Goal: Transaction & Acquisition: Purchase product/service

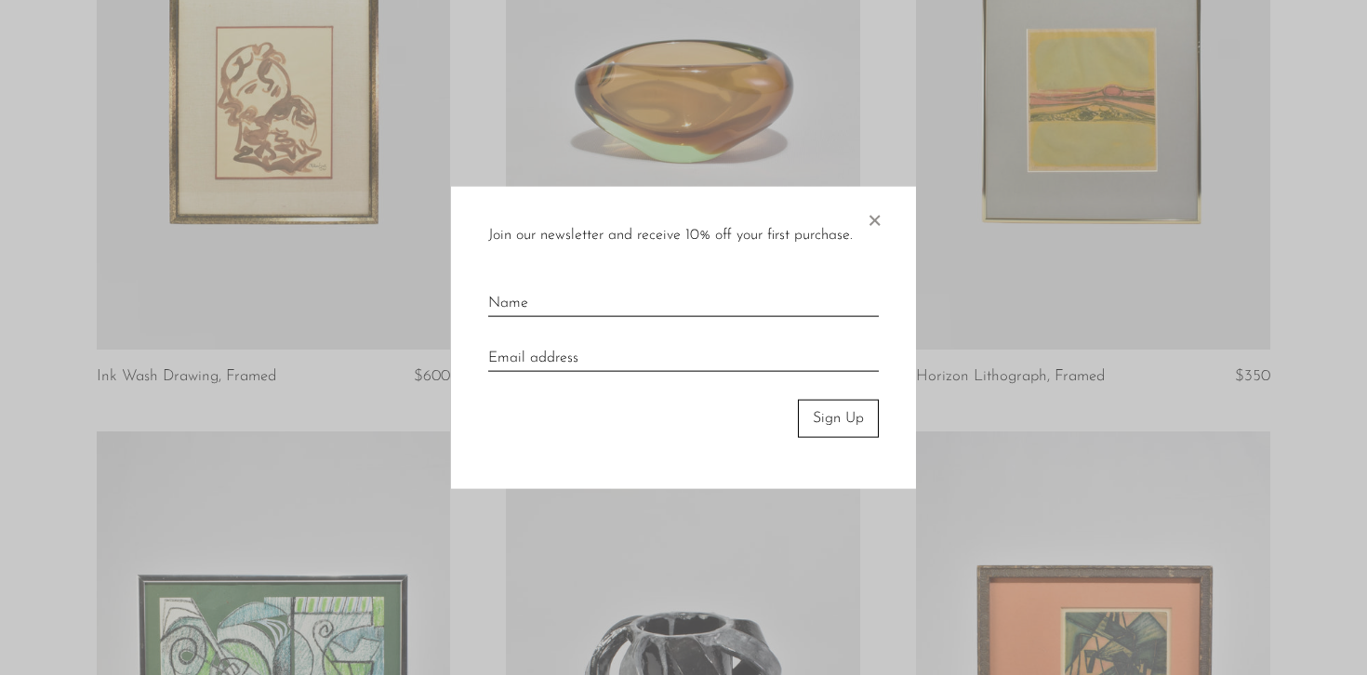
scroll to position [1487, 0]
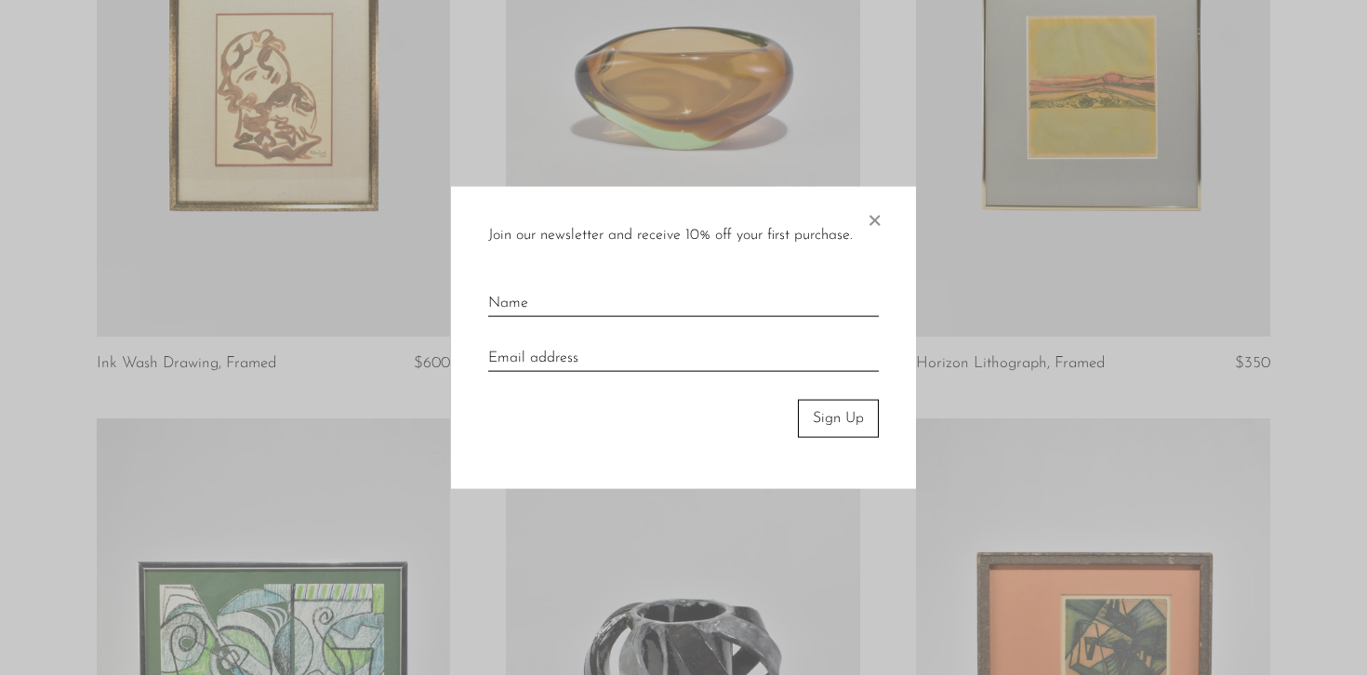
click at [879, 219] on span "×" at bounding box center [874, 217] width 19 height 60
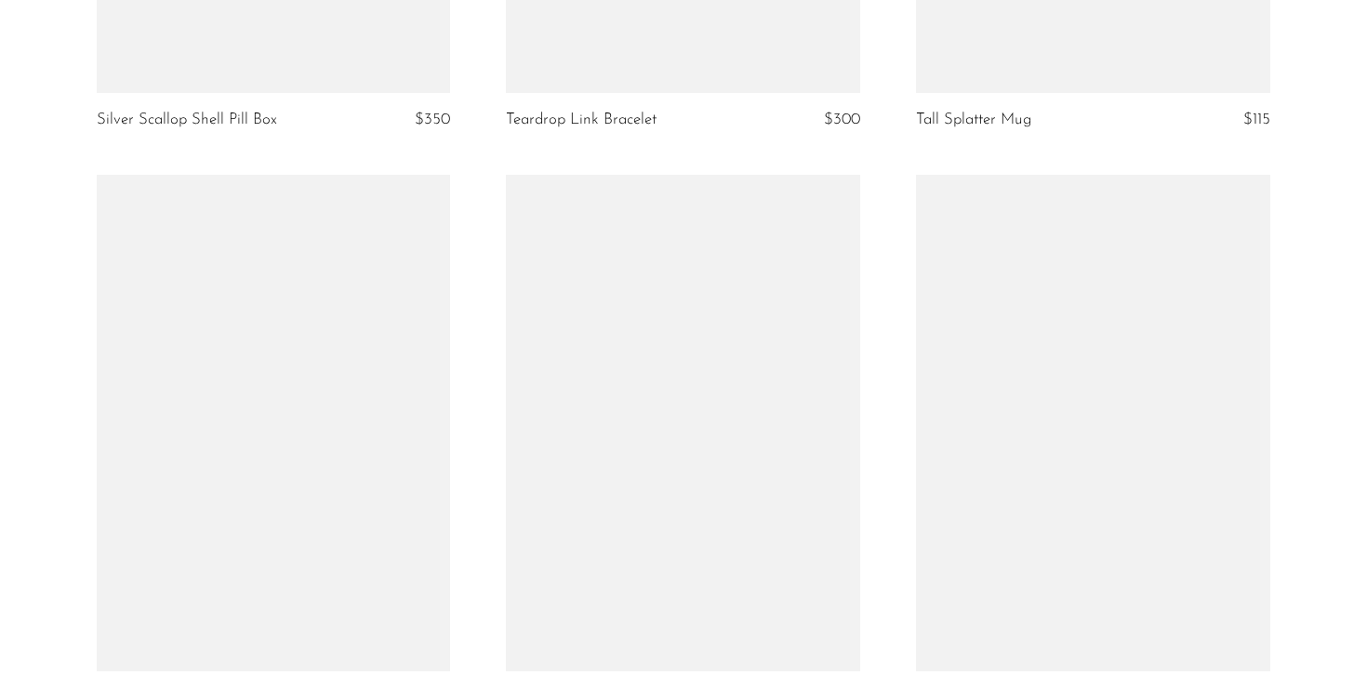
scroll to position [6784, 0]
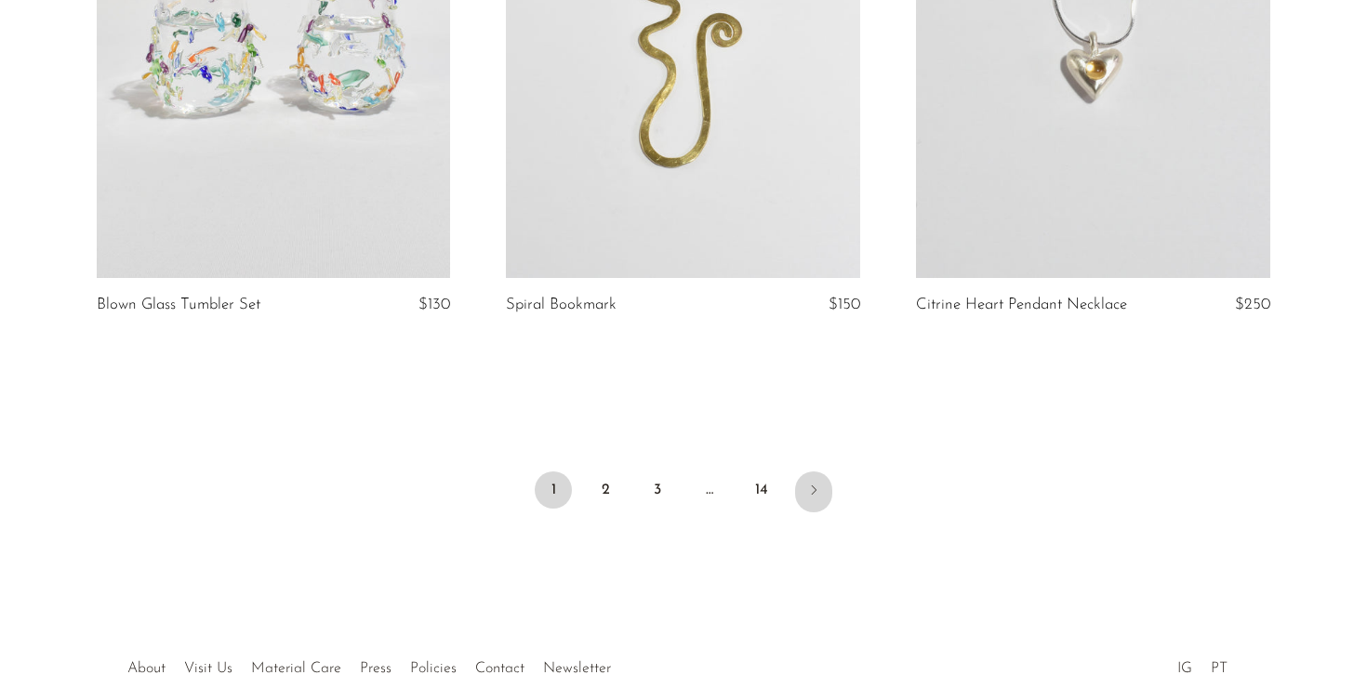
click at [809, 483] on icon "Next" at bounding box center [813, 490] width 15 height 15
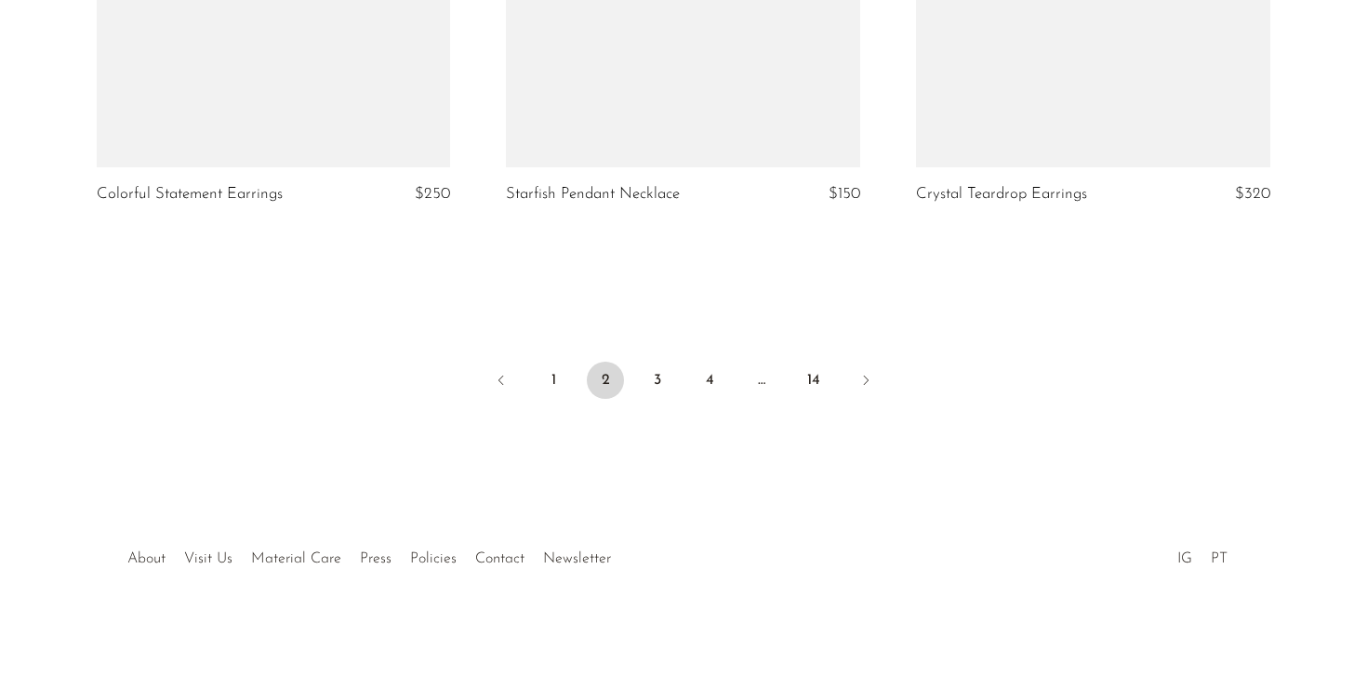
scroll to position [6902, 0]
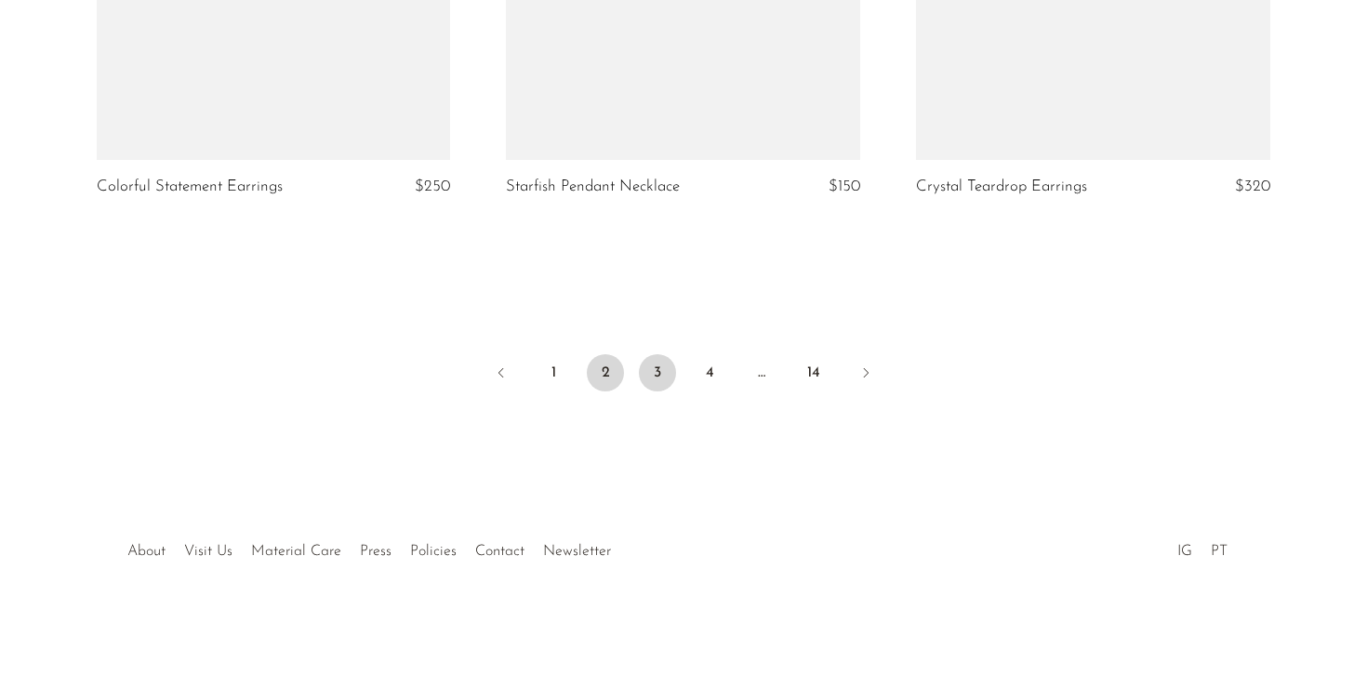
click at [652, 371] on link "3" at bounding box center [657, 372] width 37 height 37
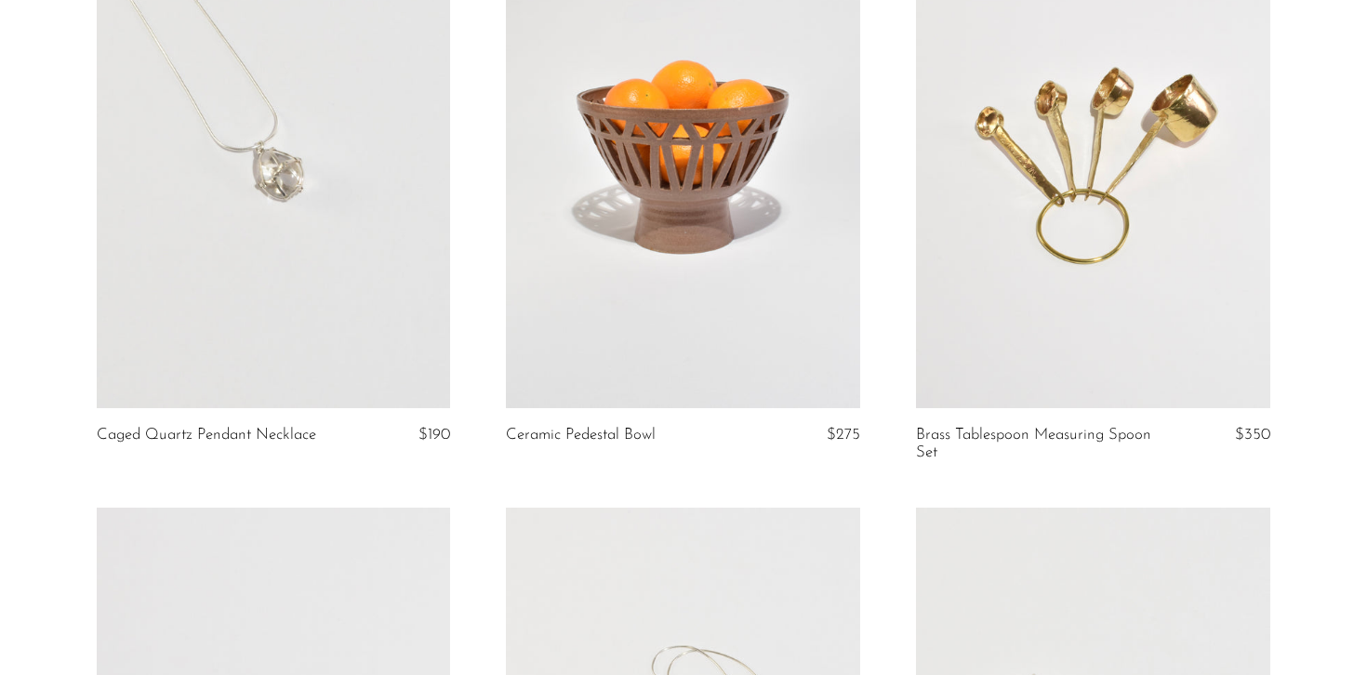
scroll to position [0, 0]
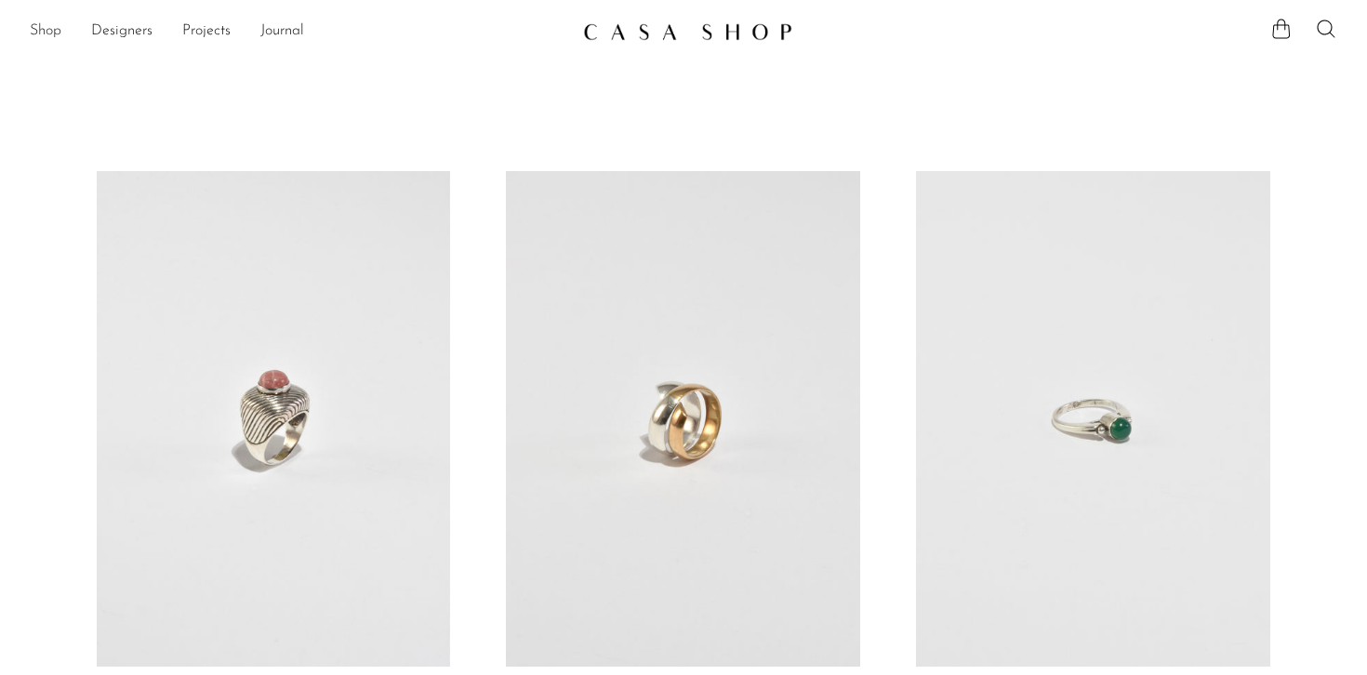
click at [49, 32] on link "Shop" at bounding box center [46, 32] width 32 height 24
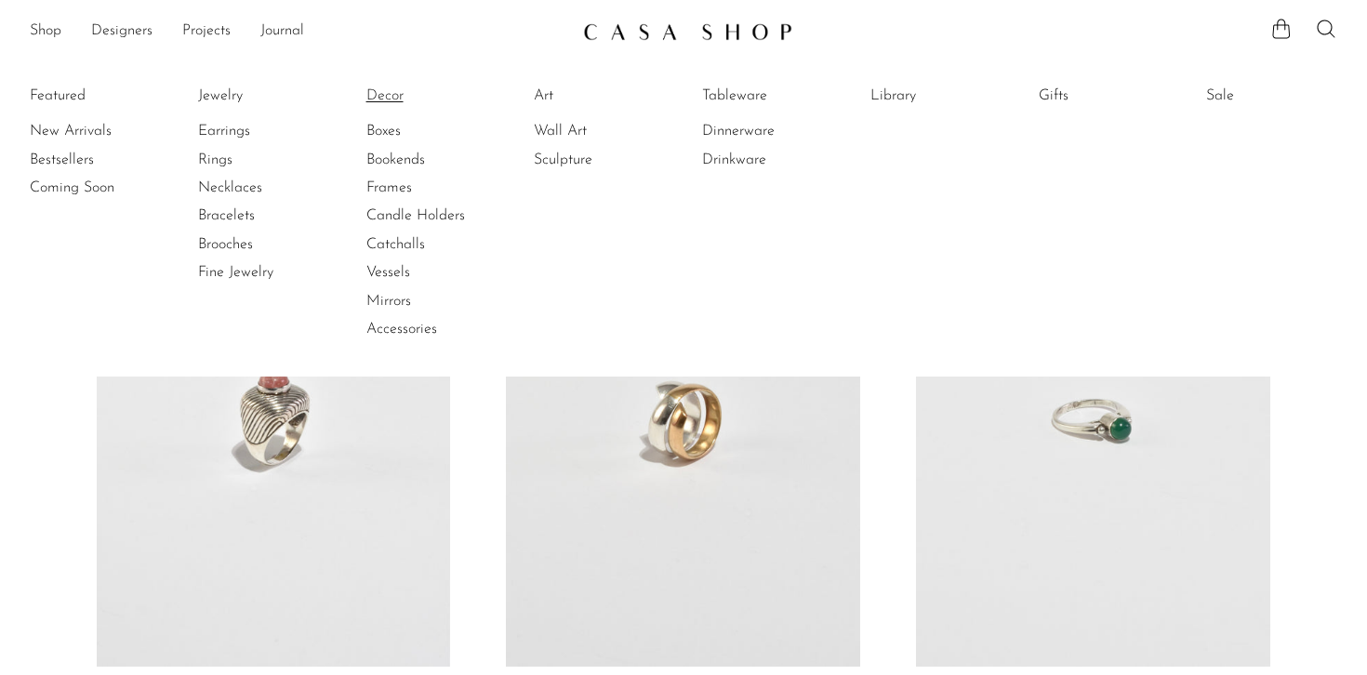
click at [392, 95] on link "Decor" at bounding box center [435, 96] width 139 height 20
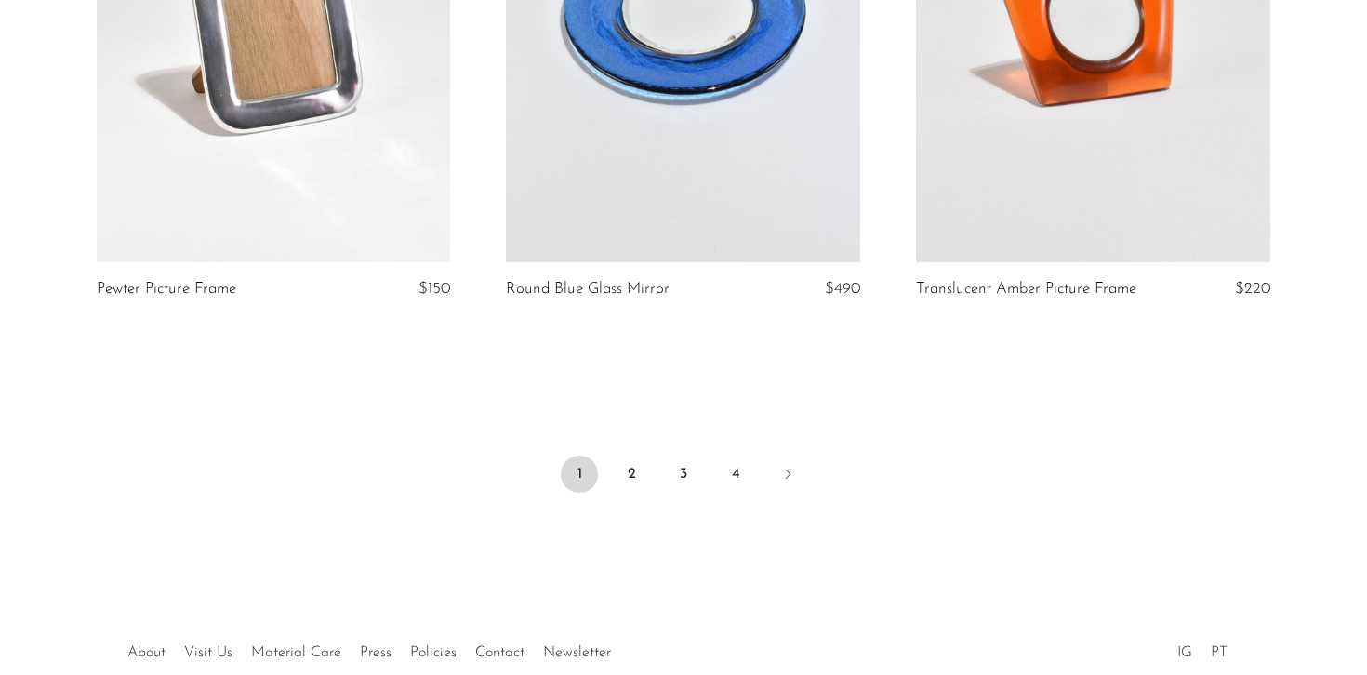
scroll to position [6798, 0]
click at [630, 486] on link "2" at bounding box center [631, 475] width 37 height 37
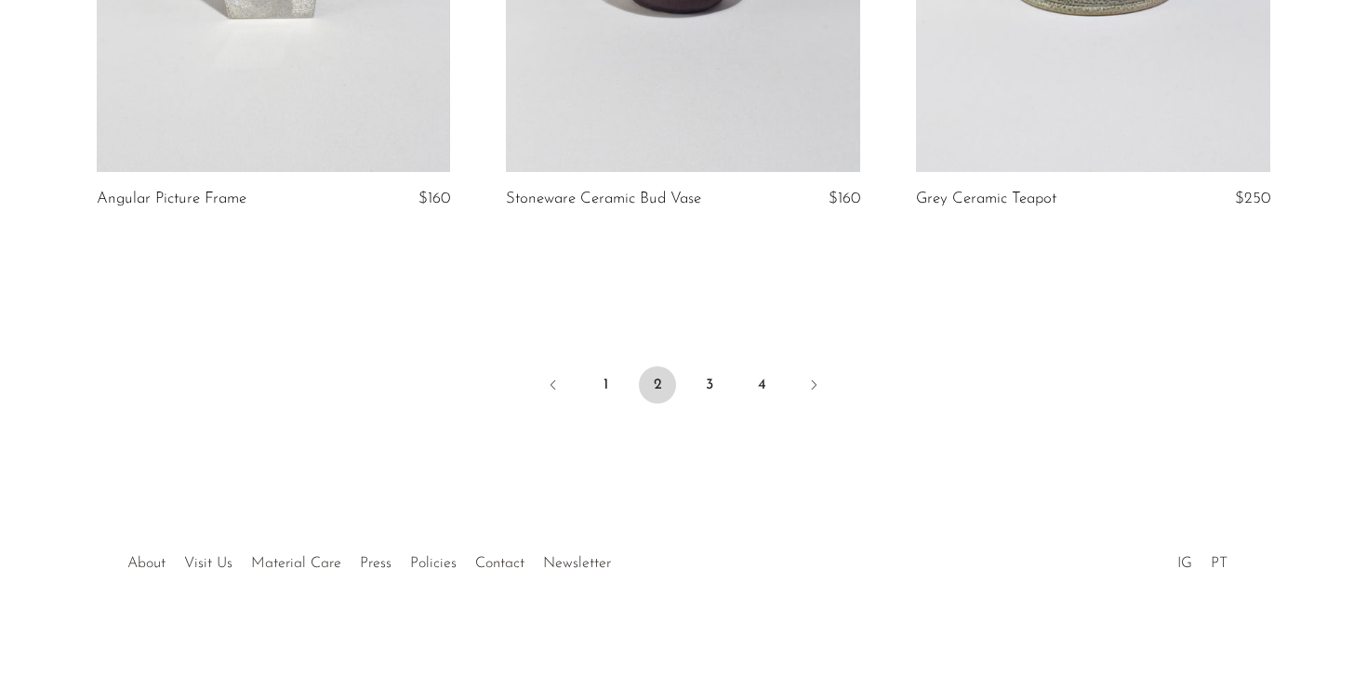
scroll to position [6876, 0]
click at [710, 386] on link "3" at bounding box center [709, 381] width 37 height 37
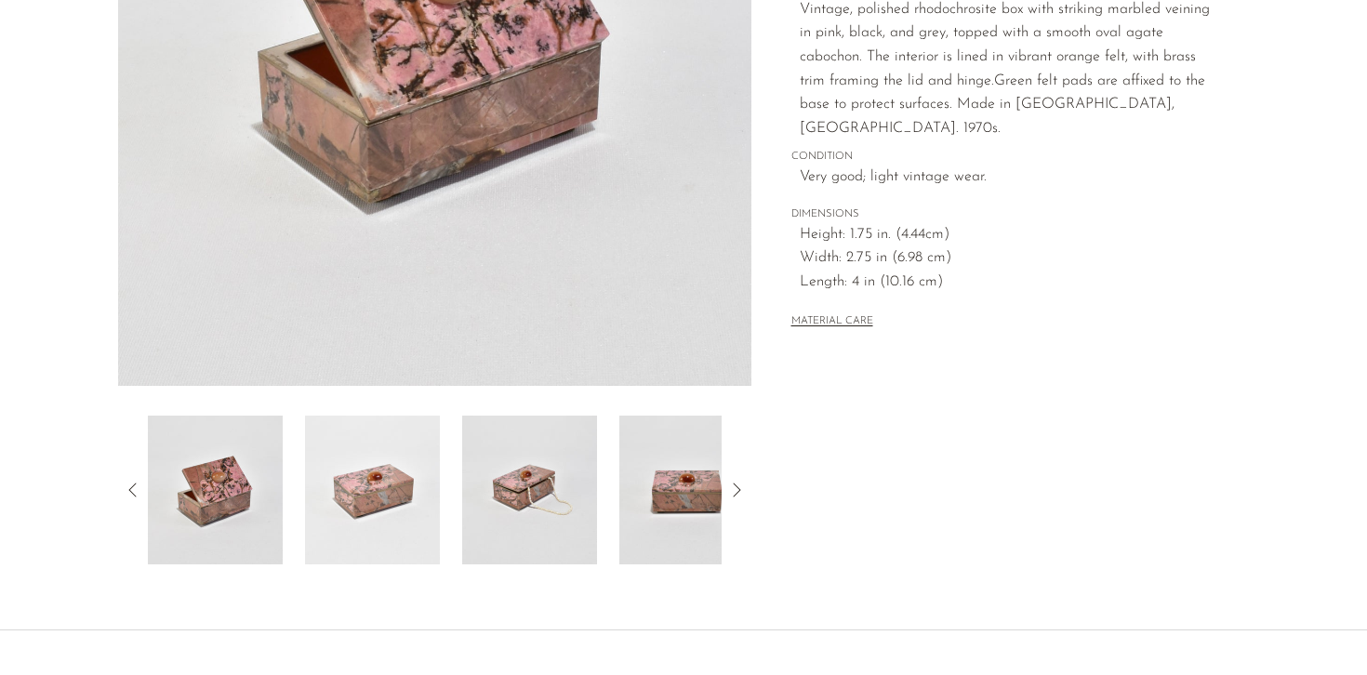
click at [555, 478] on img at bounding box center [529, 490] width 135 height 149
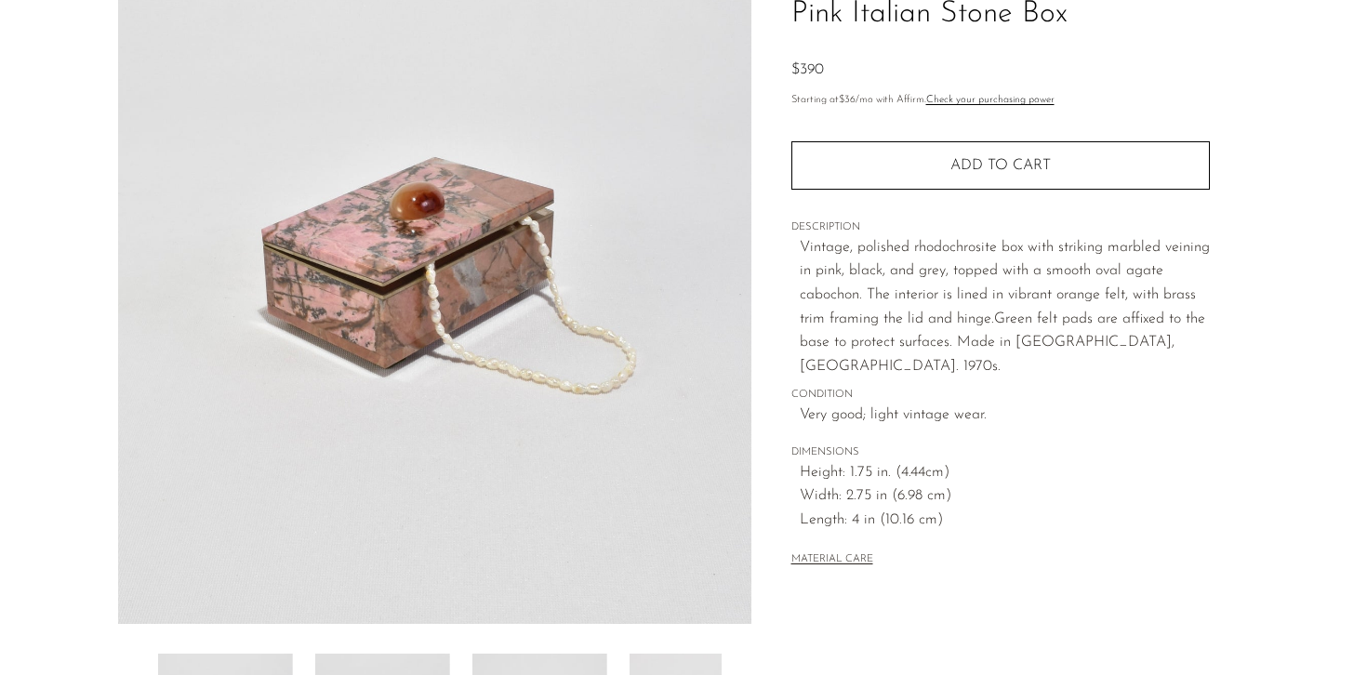
scroll to position [153, 0]
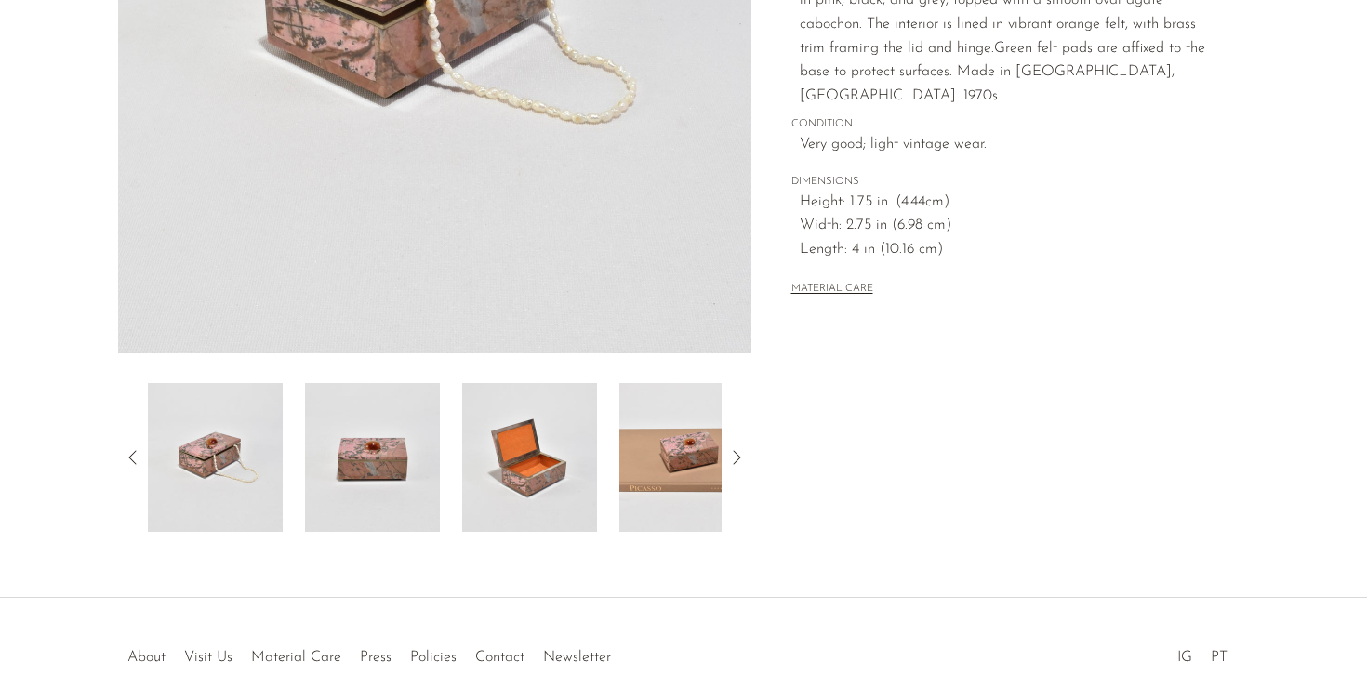
click at [670, 483] on img at bounding box center [686, 457] width 135 height 149
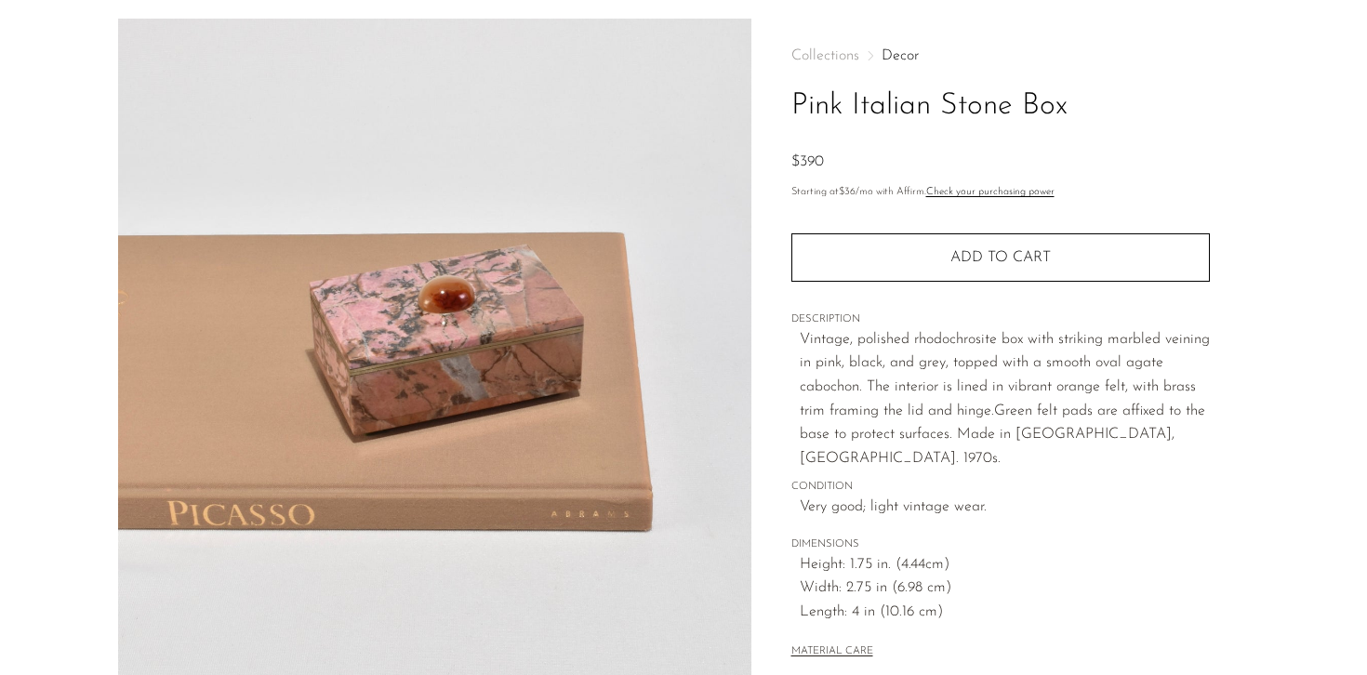
scroll to position [0, 0]
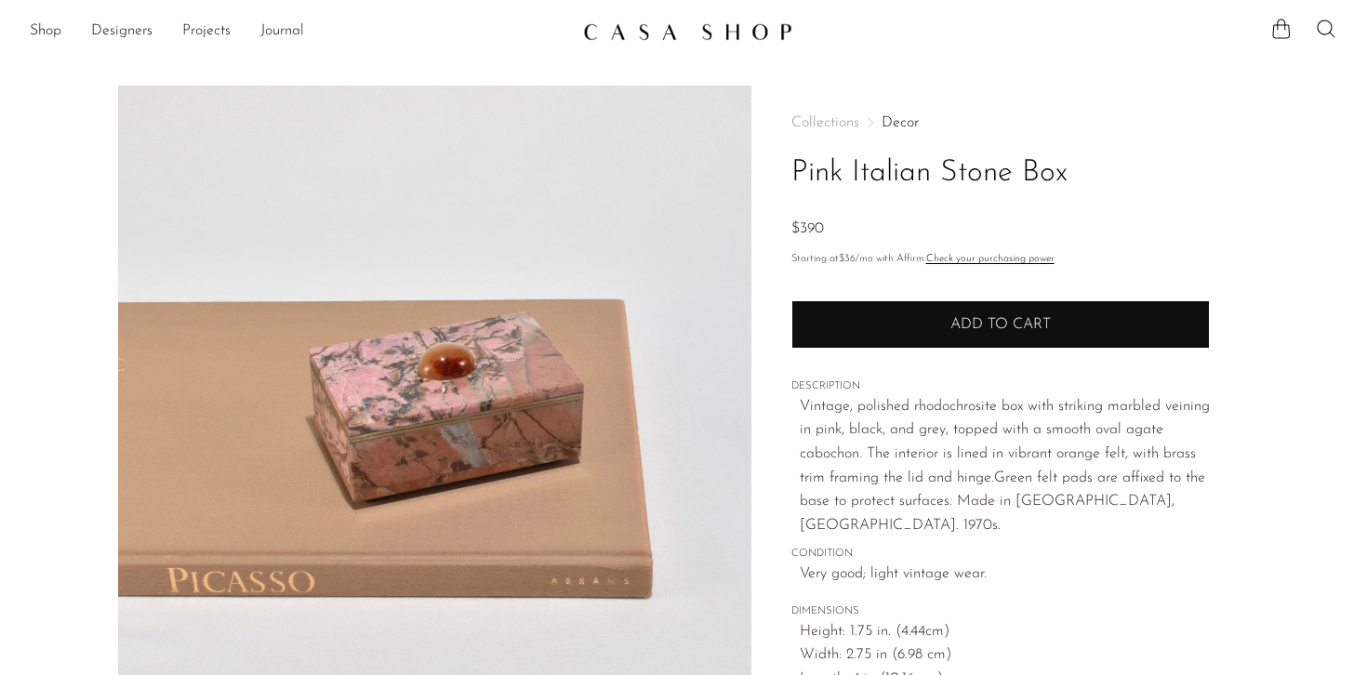
click at [985, 328] on span "Add to cart" at bounding box center [1000, 324] width 100 height 15
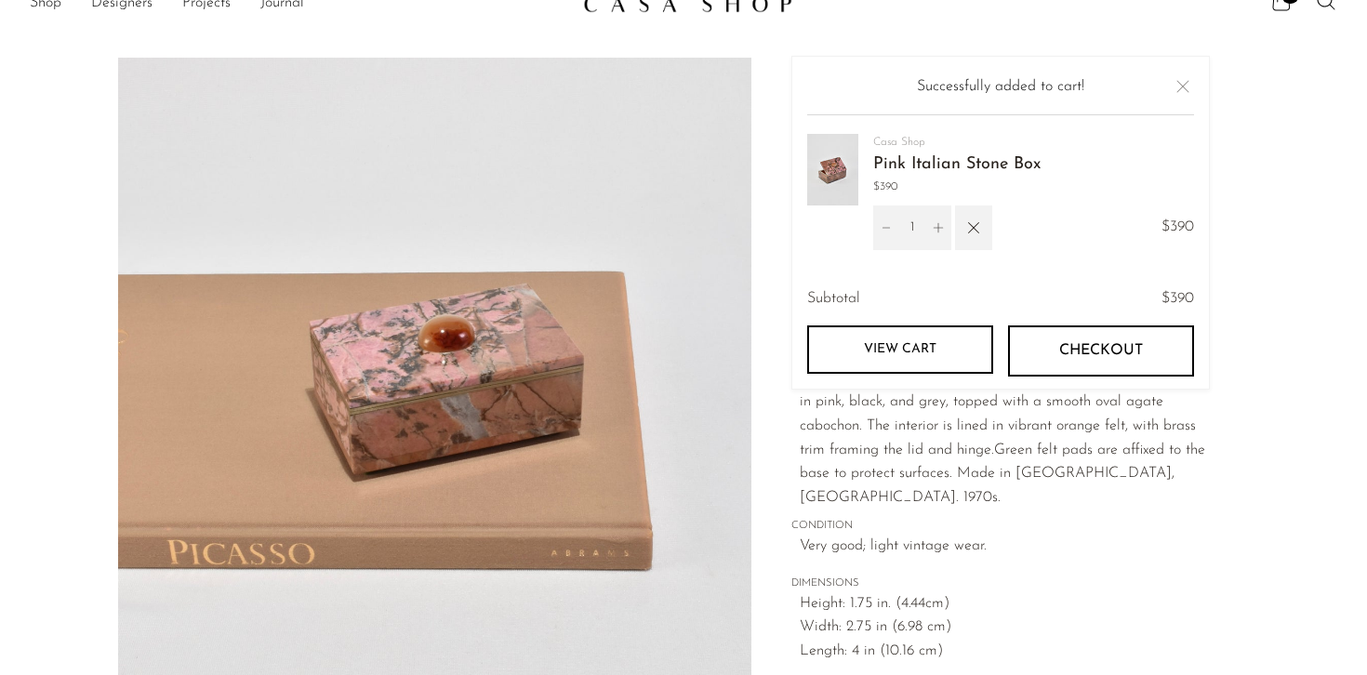
scroll to position [30, 0]
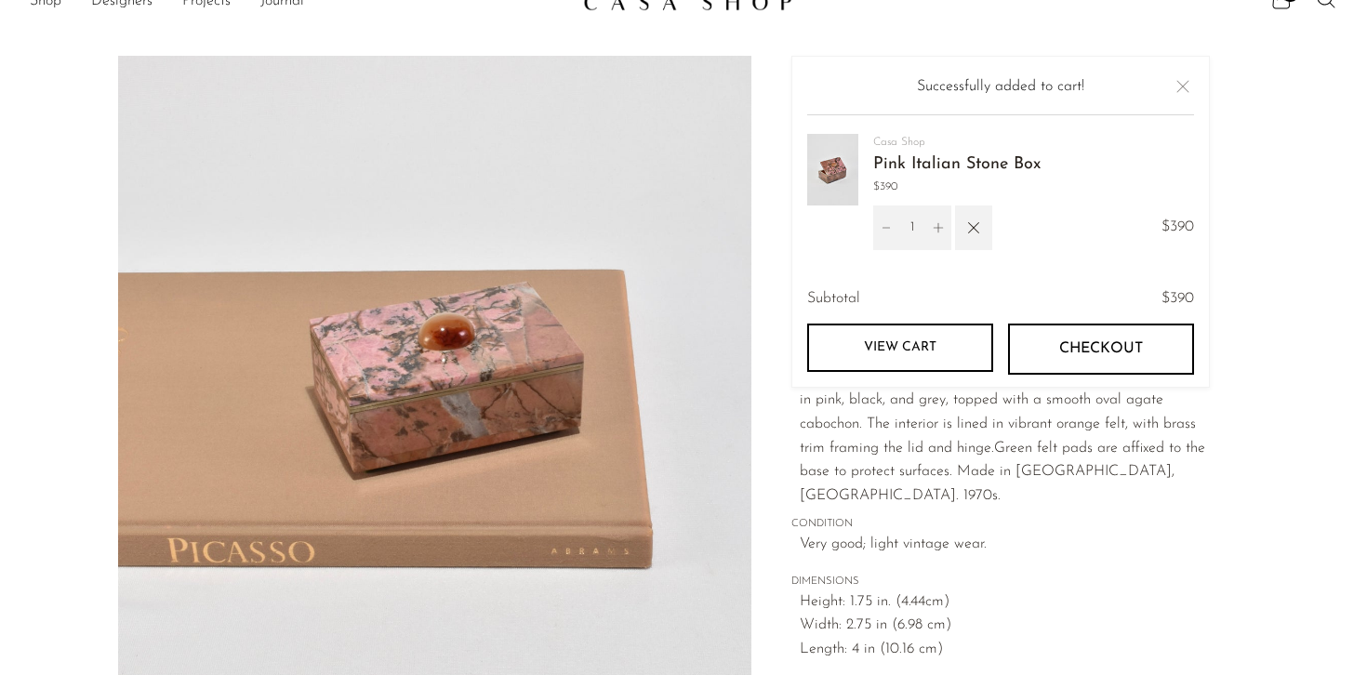
click at [867, 590] on span "Height: 1.75 in. (4.44cm)" at bounding box center [1005, 602] width 410 height 24
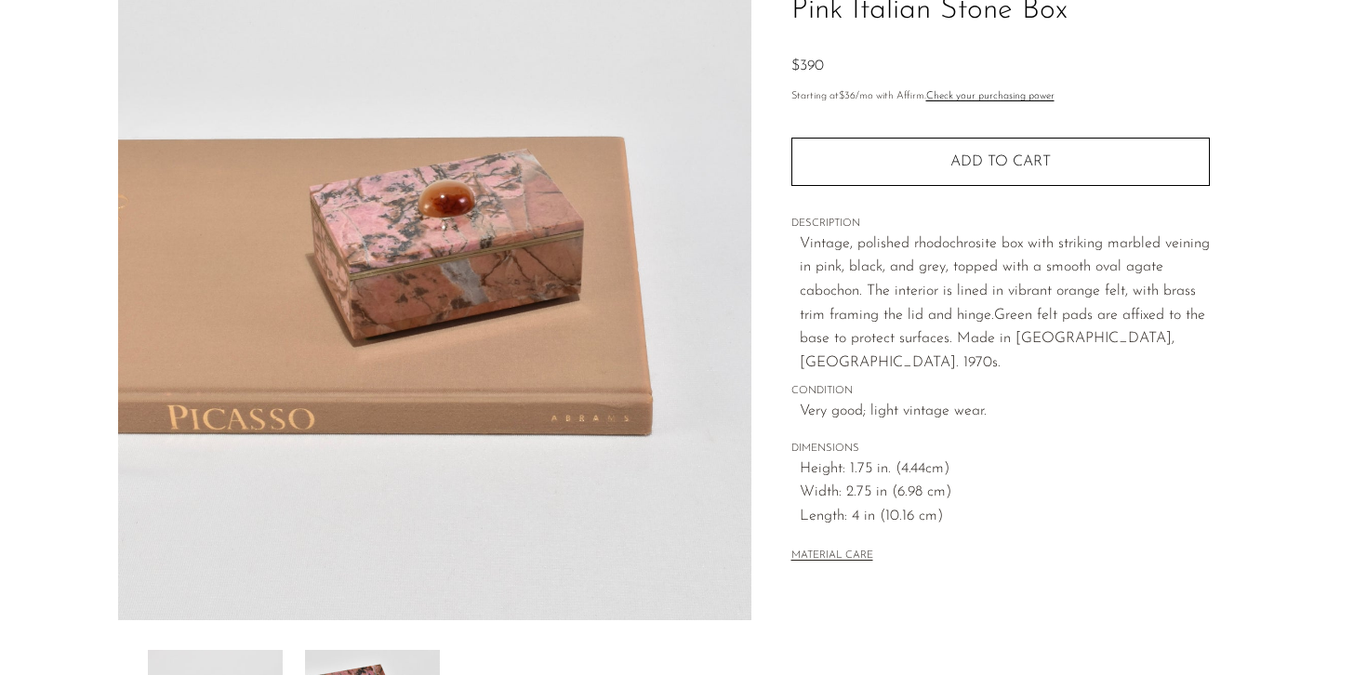
scroll to position [164, 0]
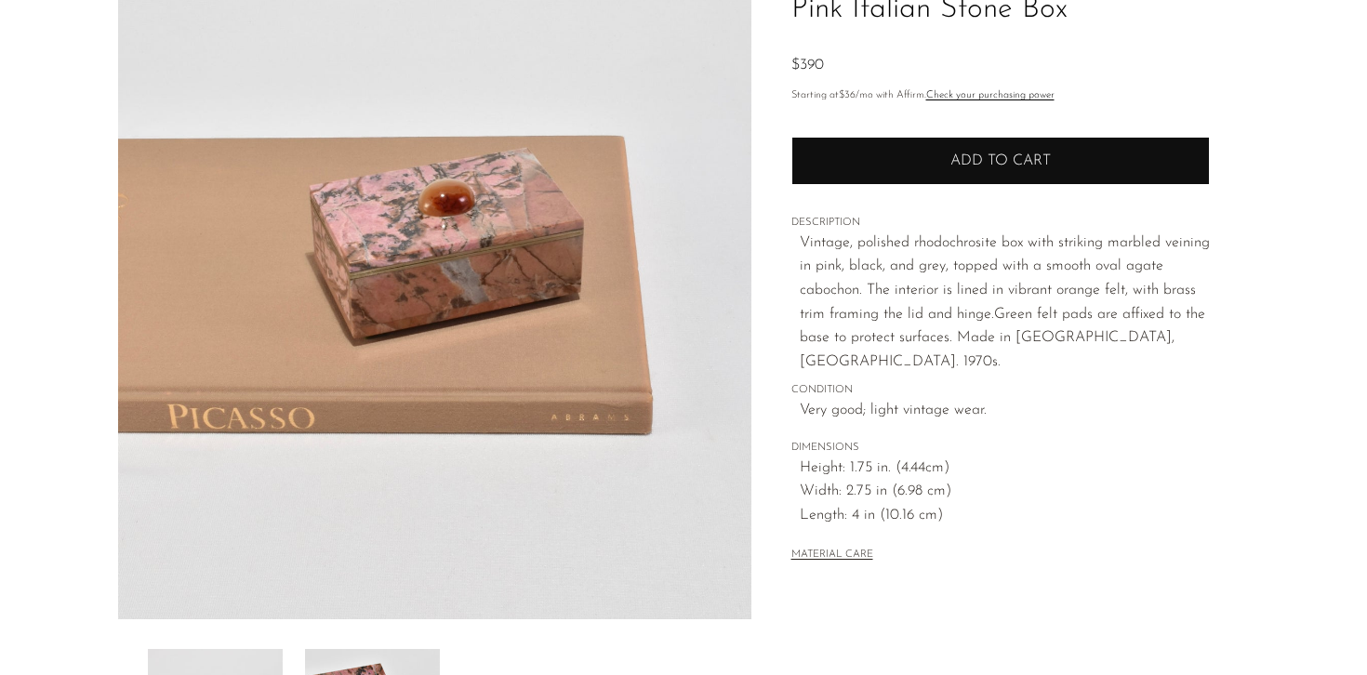
click at [825, 162] on button "Add to cart" at bounding box center [1000, 161] width 418 height 48
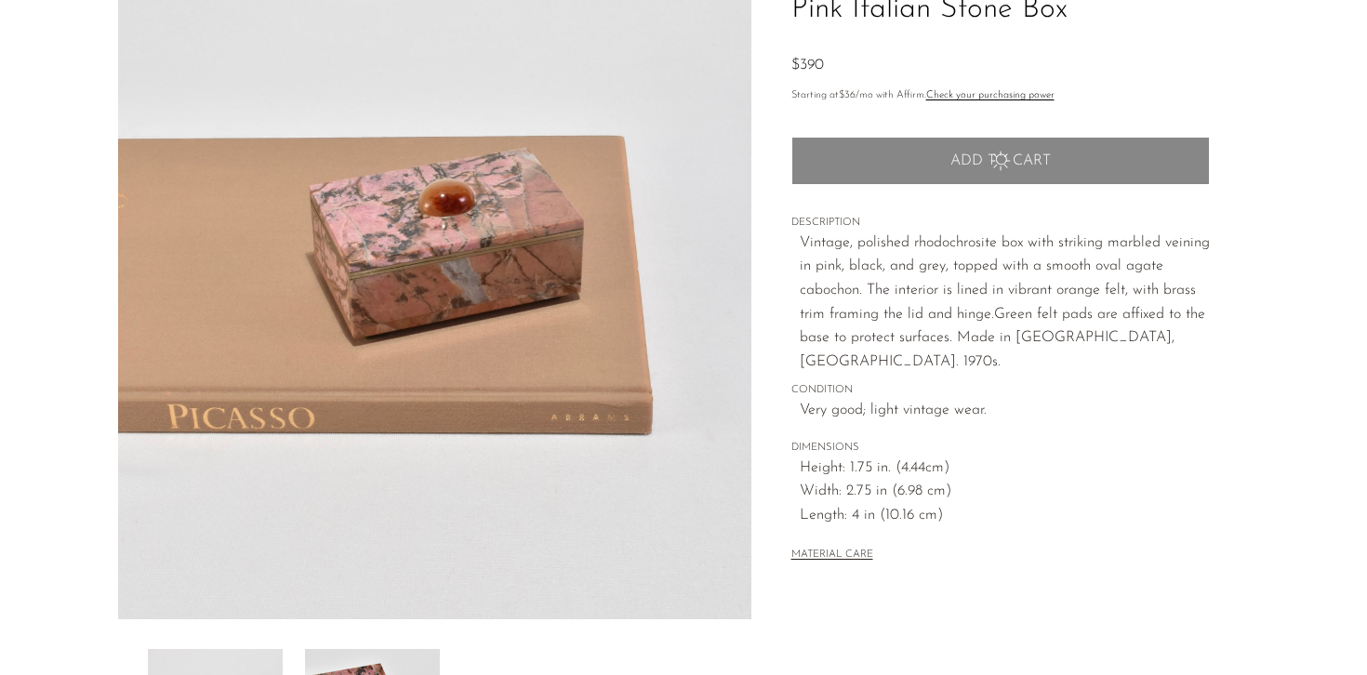
scroll to position [0, 0]
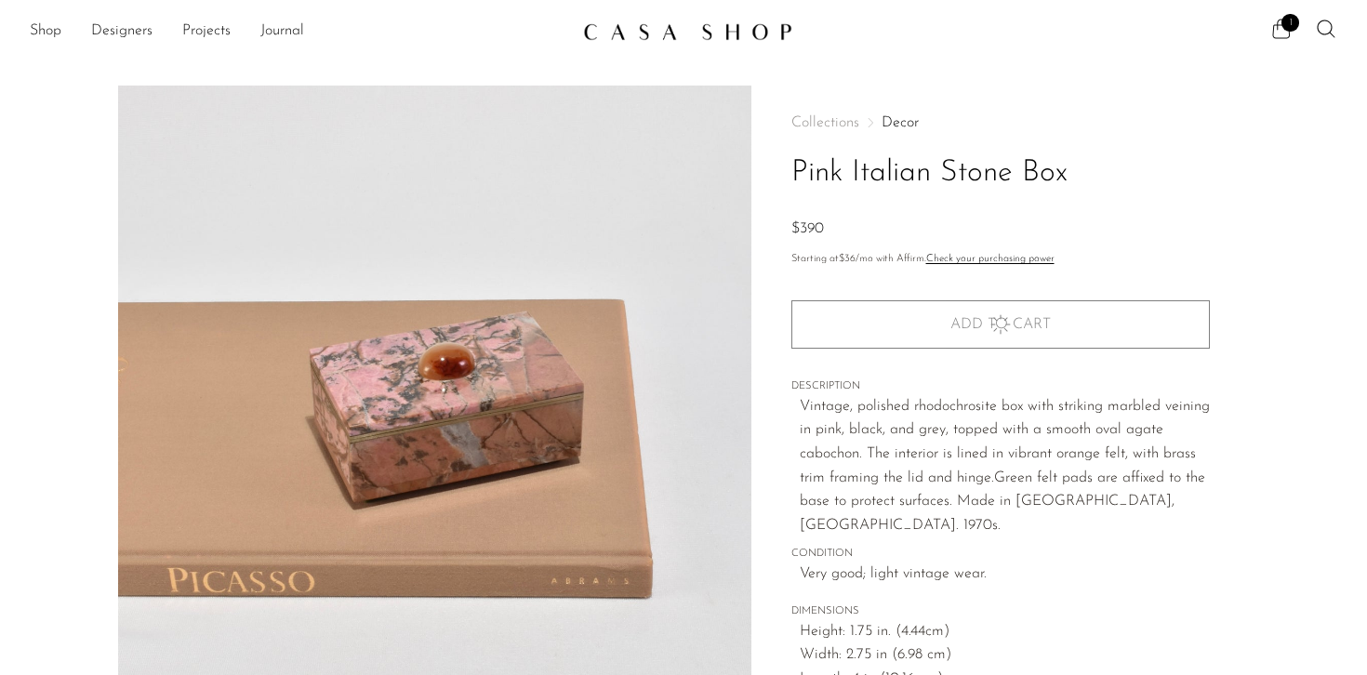
click at [1283, 29] on icon at bounding box center [1281, 29] width 22 height 22
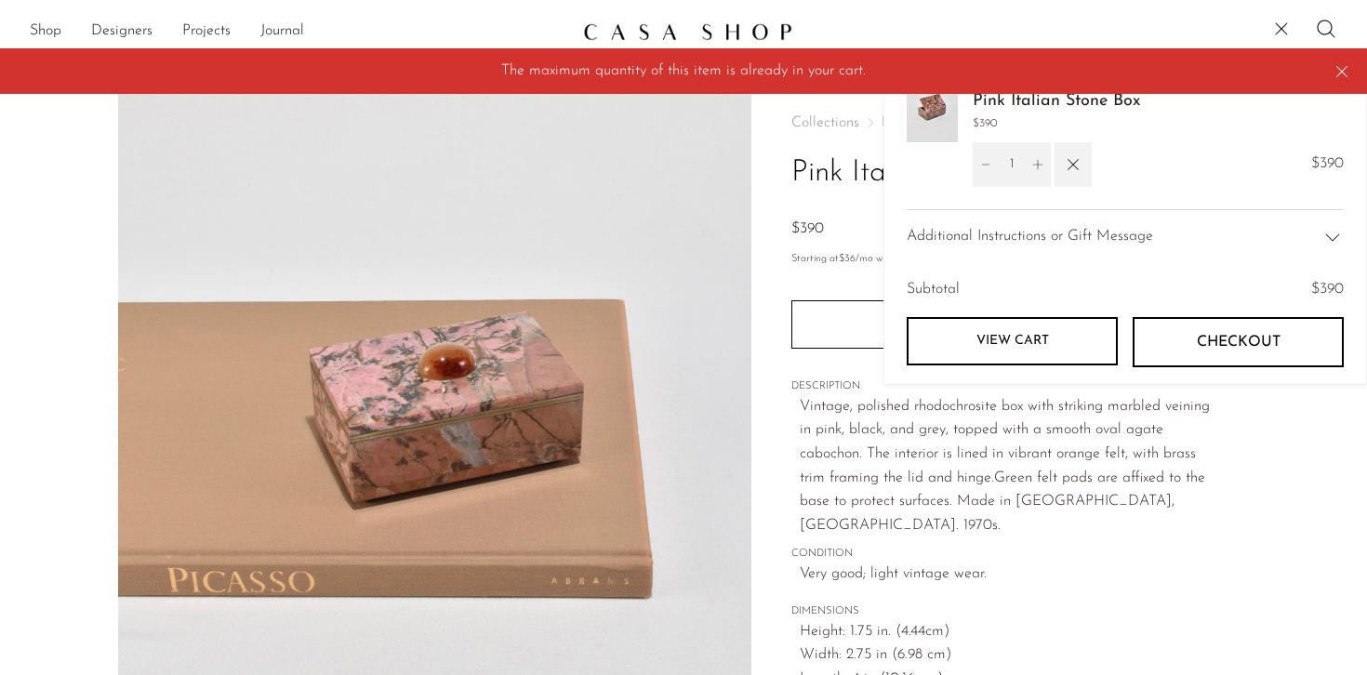
click at [1147, 452] on p "Vintage, polished rhodochrosite box with striking marbled veining in pink, blac…" at bounding box center [1005, 466] width 410 height 143
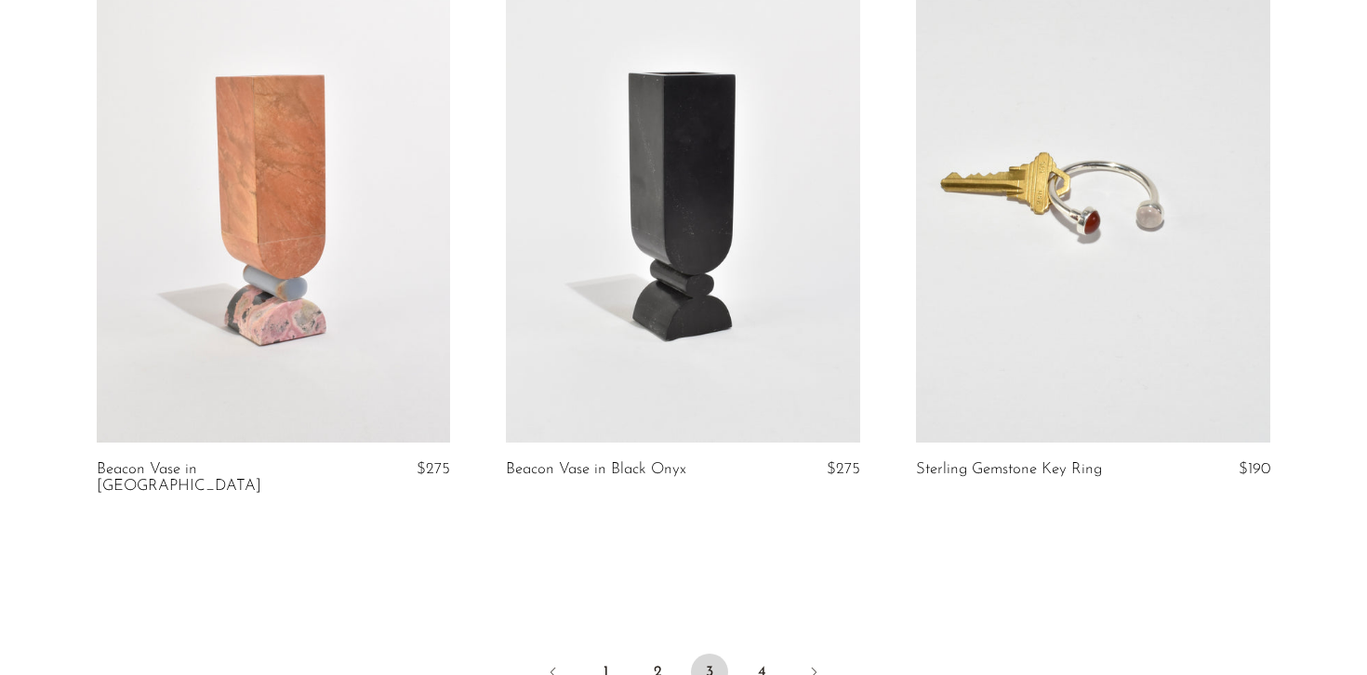
scroll to position [6655, 0]
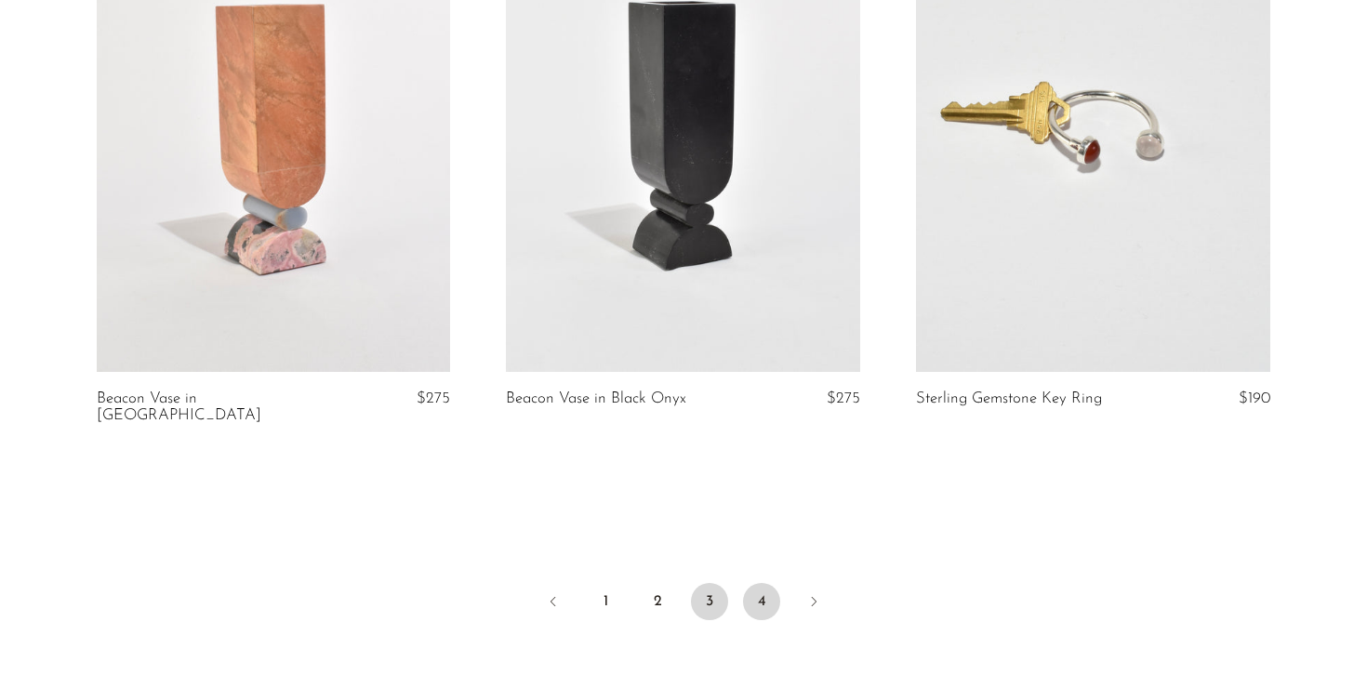
click at [766, 583] on link "4" at bounding box center [761, 601] width 37 height 37
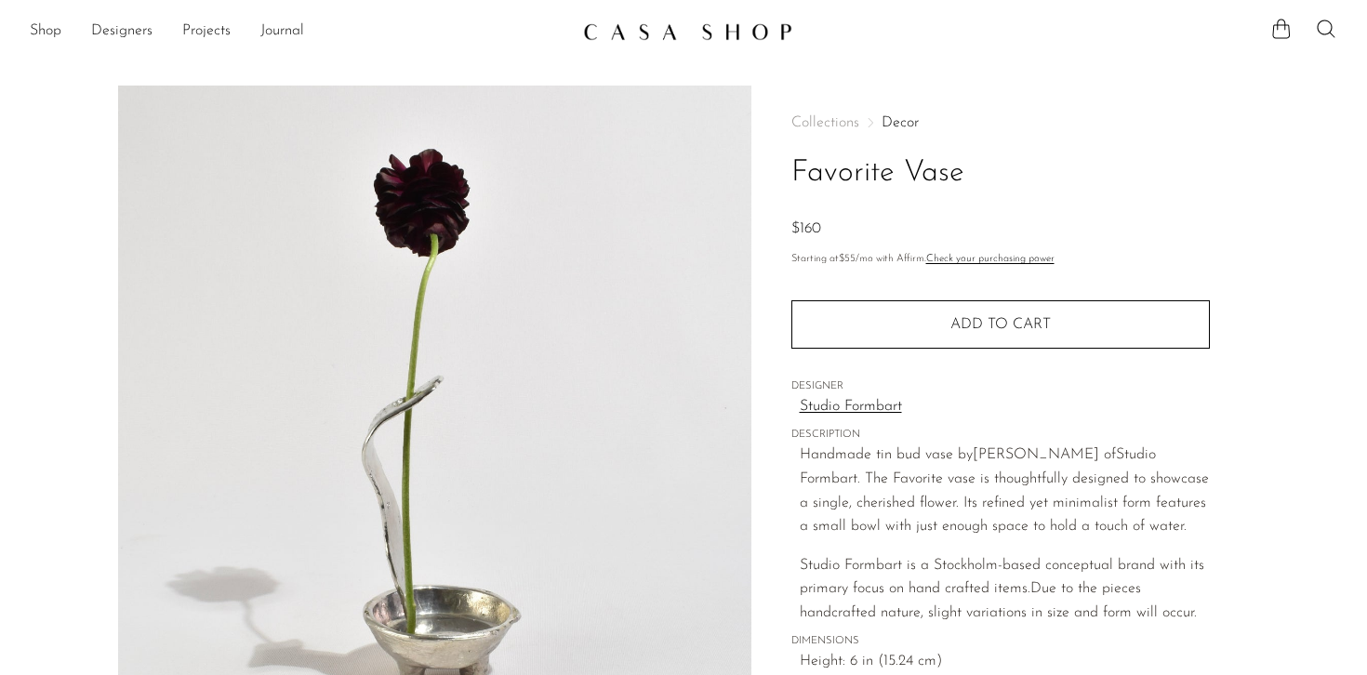
scroll to position [536, 0]
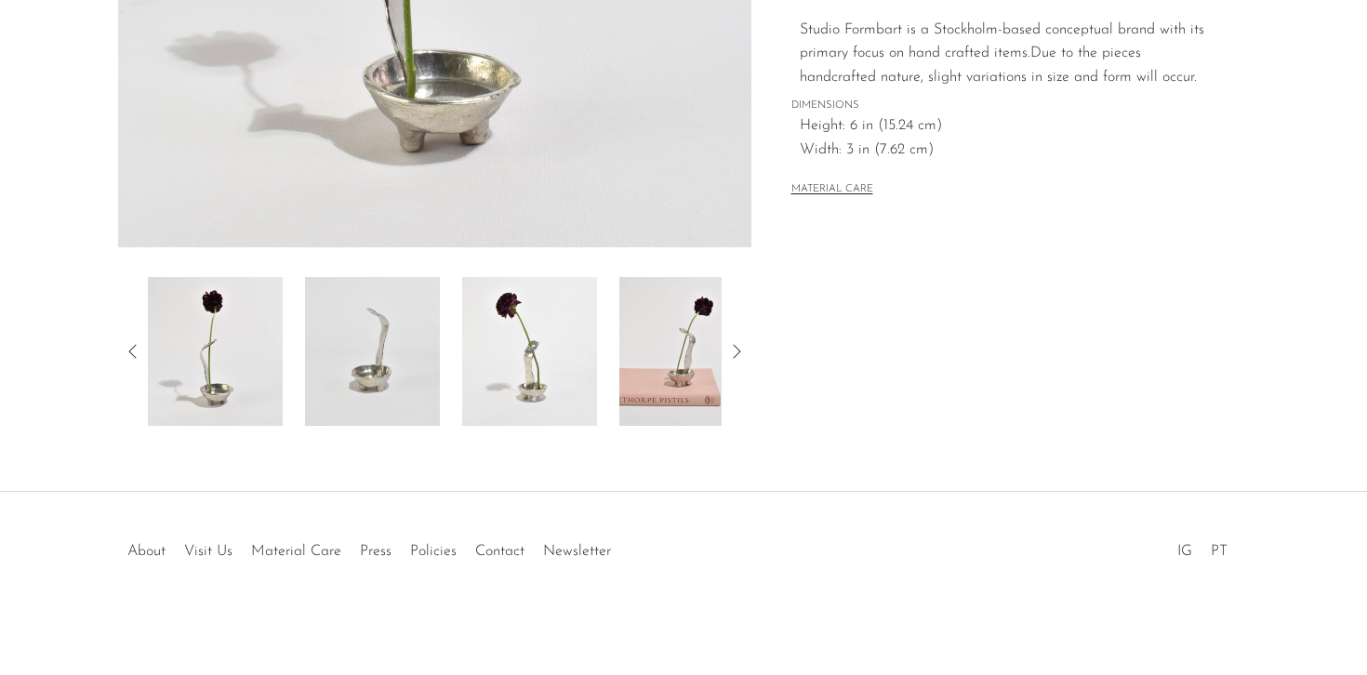
click at [655, 395] on img at bounding box center [686, 351] width 135 height 149
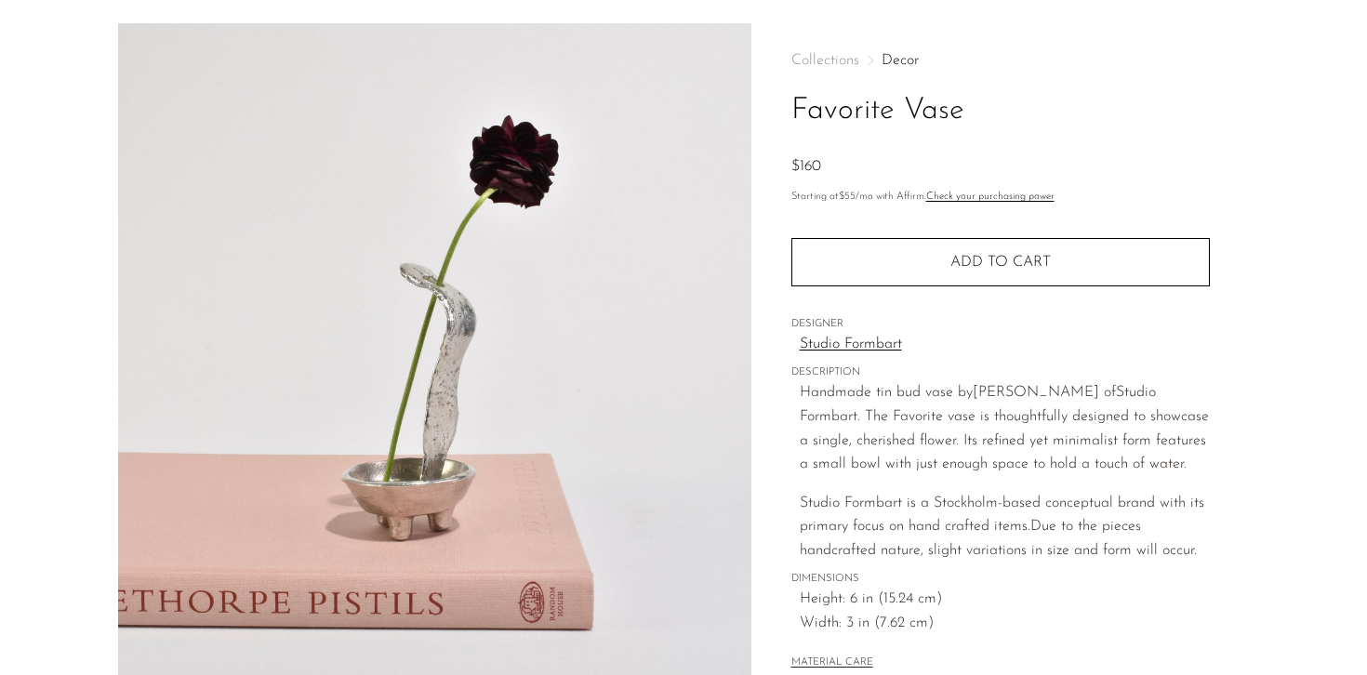
scroll to position [61, 0]
drag, startPoint x: 975, startPoint y: 394, endPoint x: 1082, endPoint y: 391, distance: 107.9
click at [1082, 391] on p "Handmade tin bud vase by [PERSON_NAME] of Studio Formbart. The Favorite vase is…" at bounding box center [1005, 429] width 410 height 95
drag, startPoint x: 1104, startPoint y: 391, endPoint x: 856, endPoint y: 409, distance: 248.0
click at [856, 409] on p "Handmade tin bud vase by [PERSON_NAME] of Studio Formbart. The Favorite vase is…" at bounding box center [1005, 429] width 410 height 95
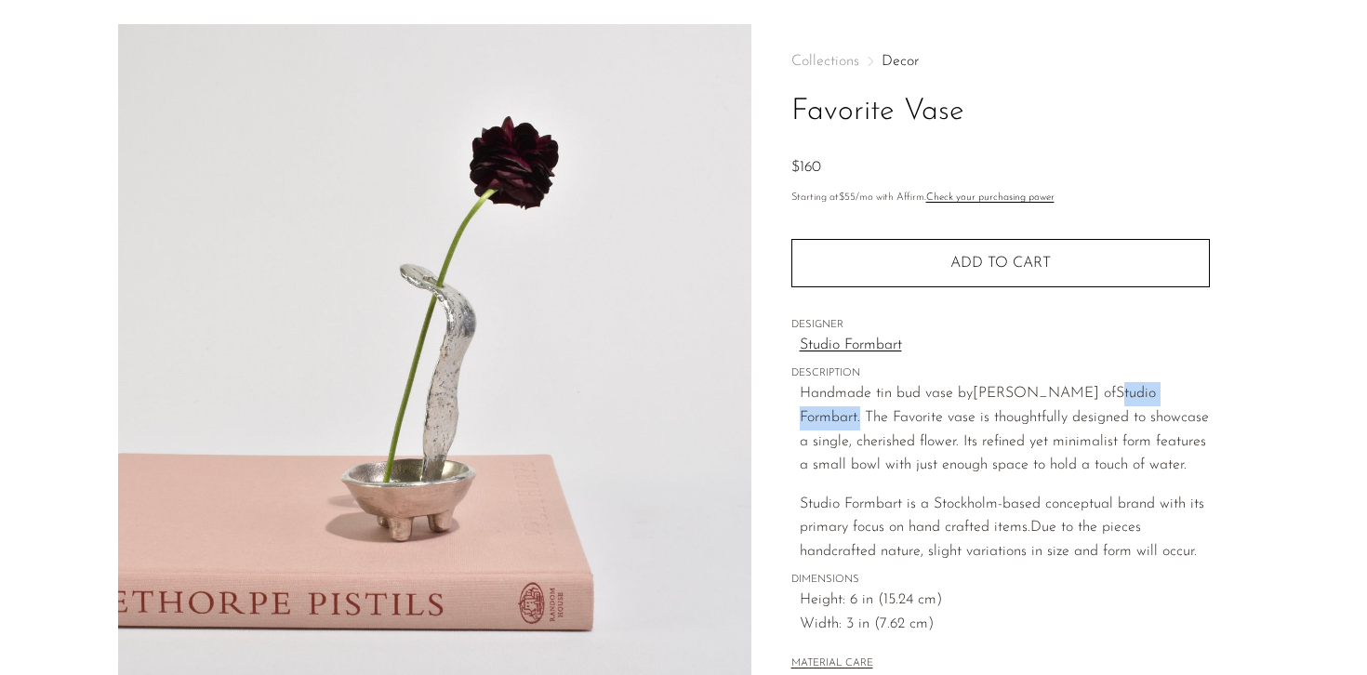
copy p "Studio Formbart"
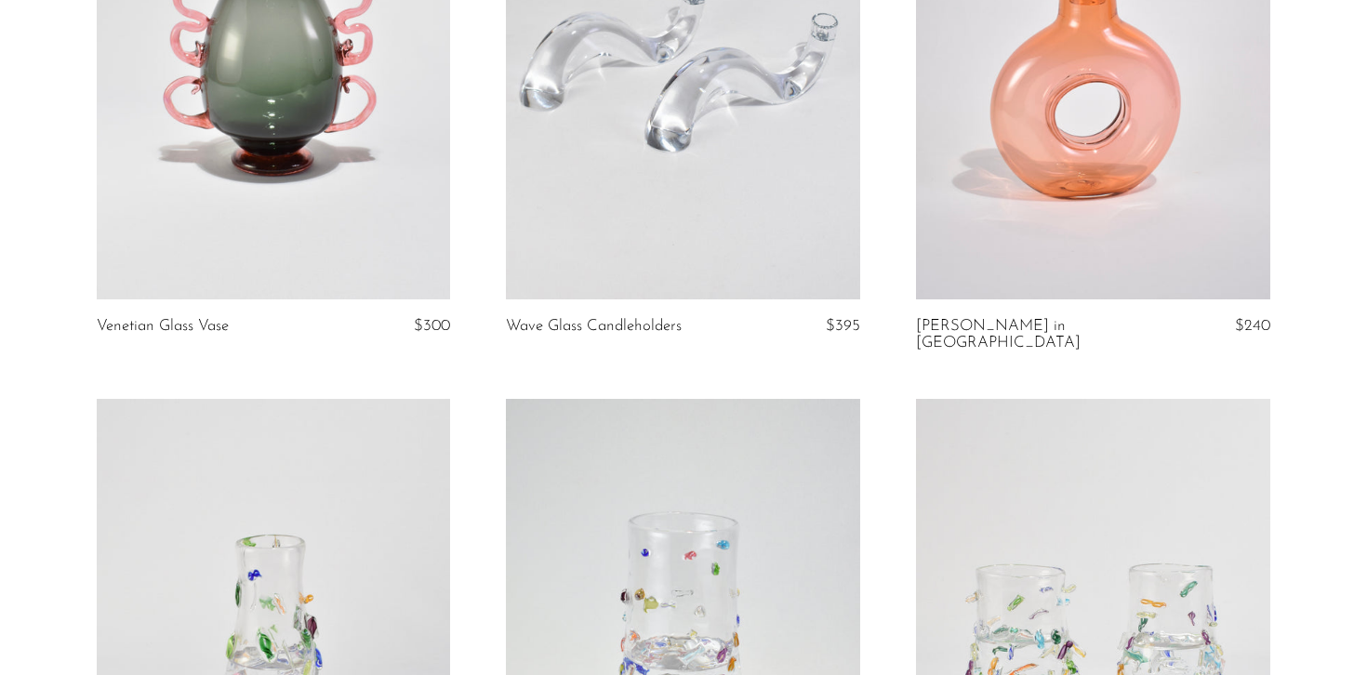
scroll to position [2034, 0]
